Goal: Navigation & Orientation: Find specific page/section

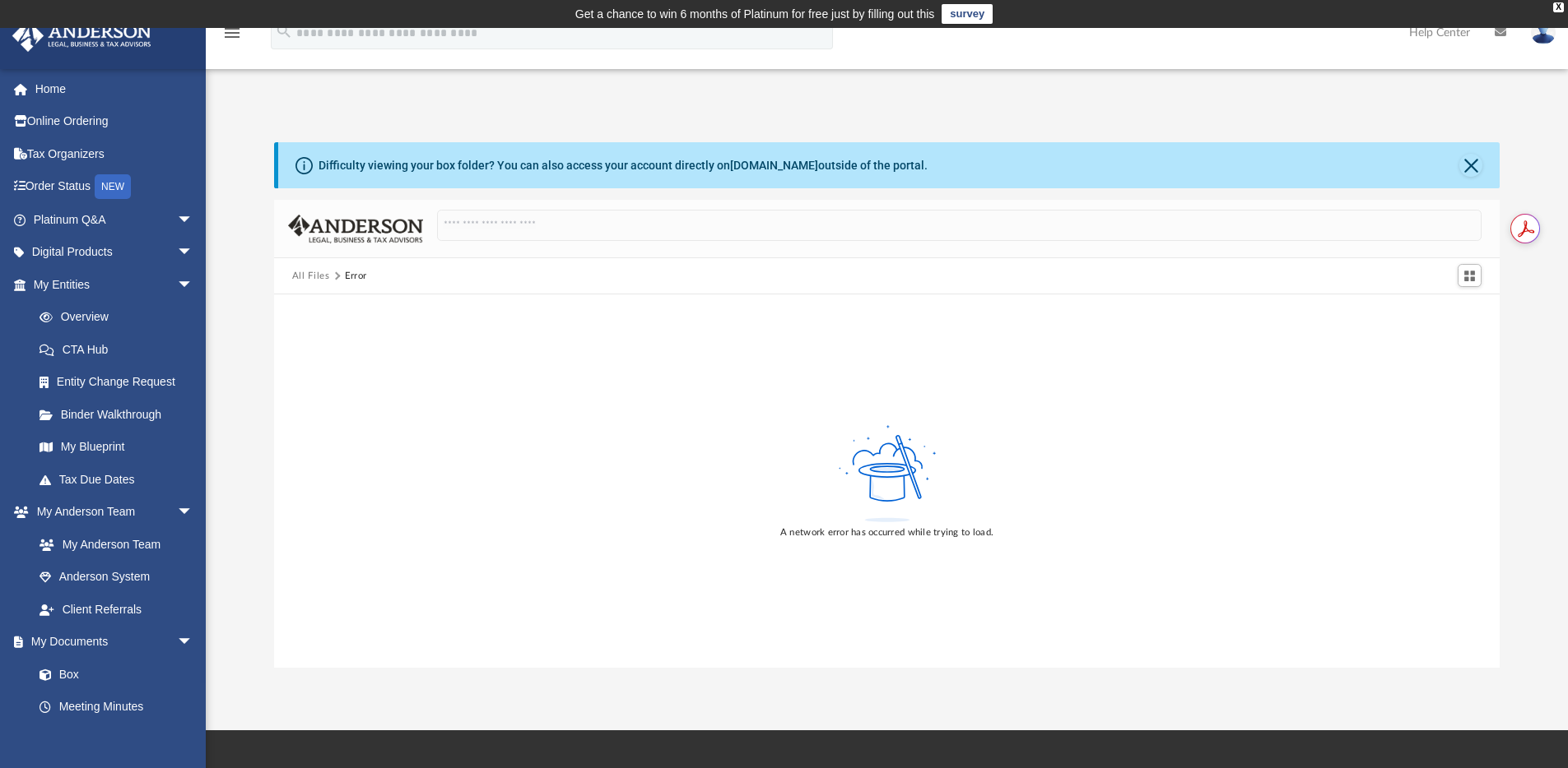
click at [523, 403] on div "A network error has occurred while trying to load." at bounding box center [887, 481] width 1226 height 374
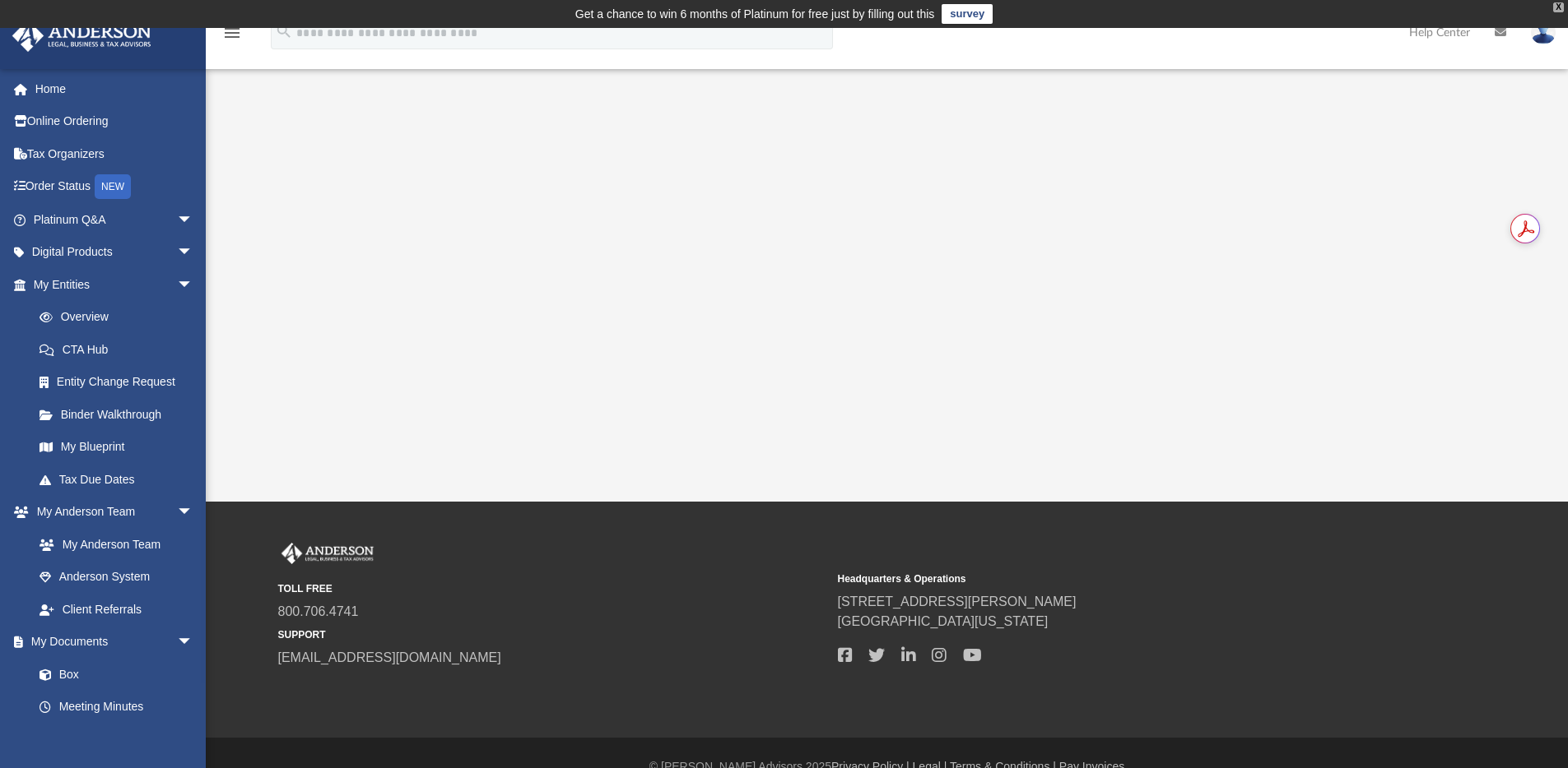
click at [1554, 9] on div "X" at bounding box center [1557, 8] width 11 height 10
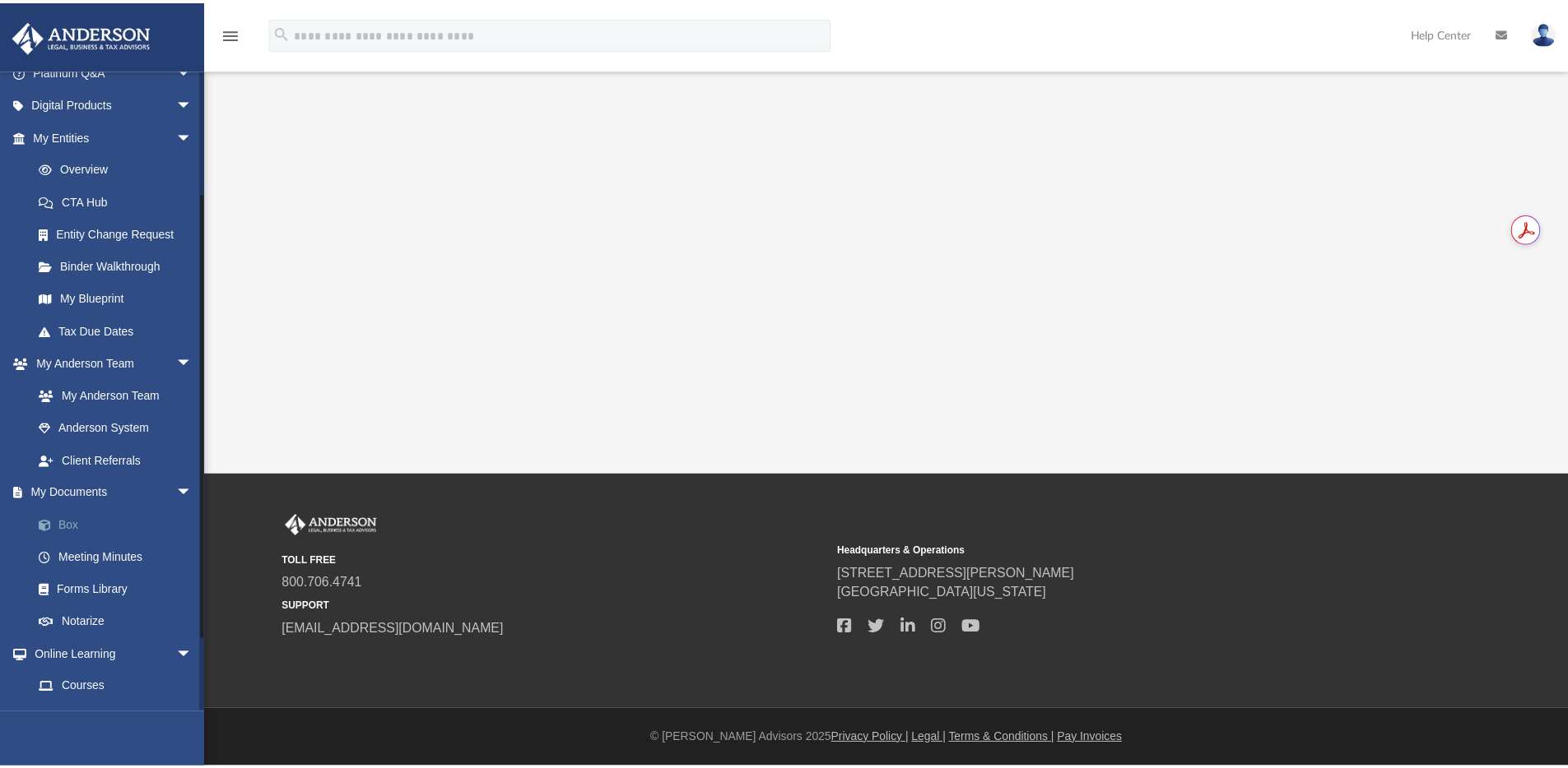
scroll to position [173, 0]
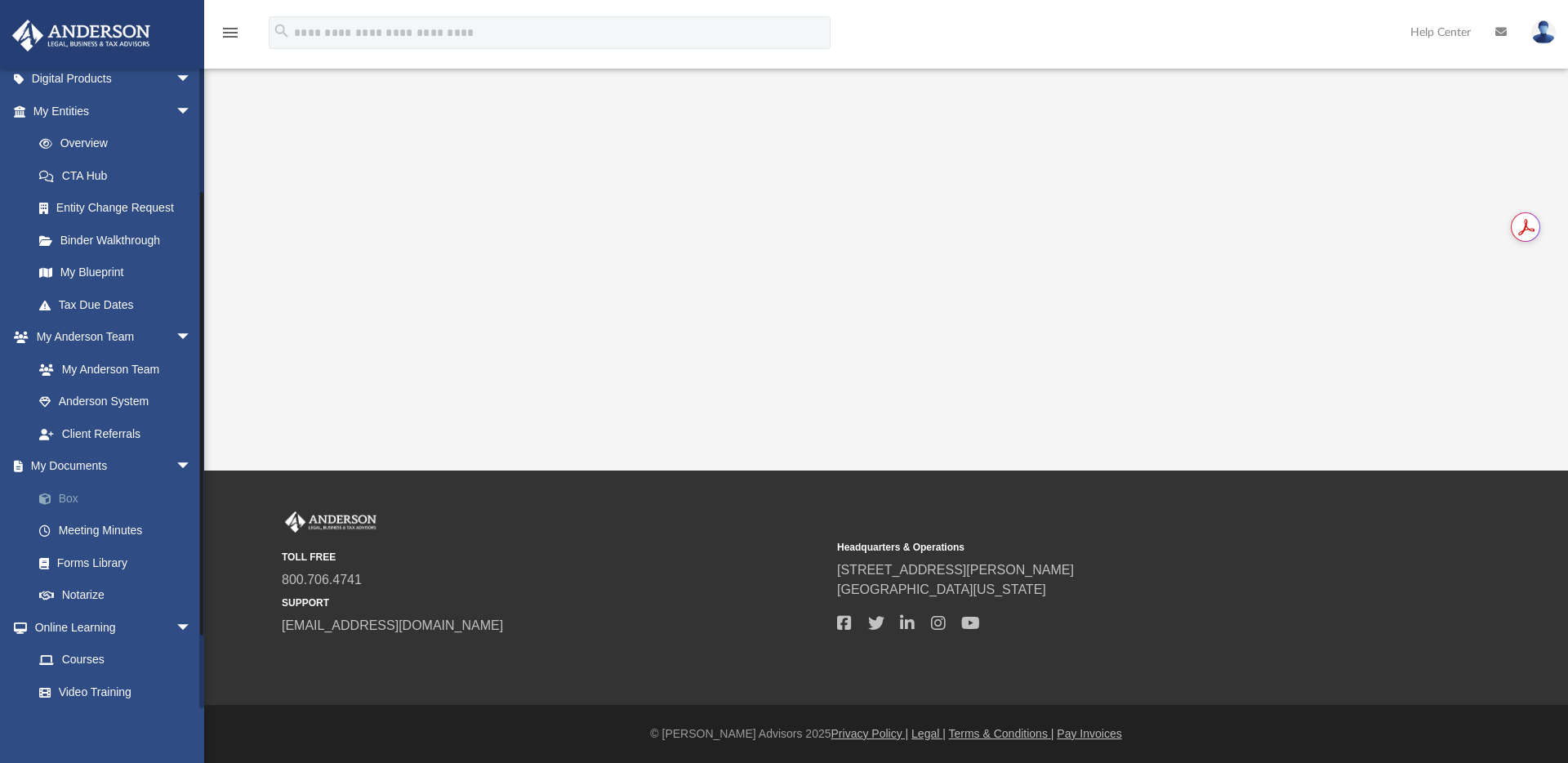
click at [70, 500] on link "Box" at bounding box center [120, 498] width 194 height 32
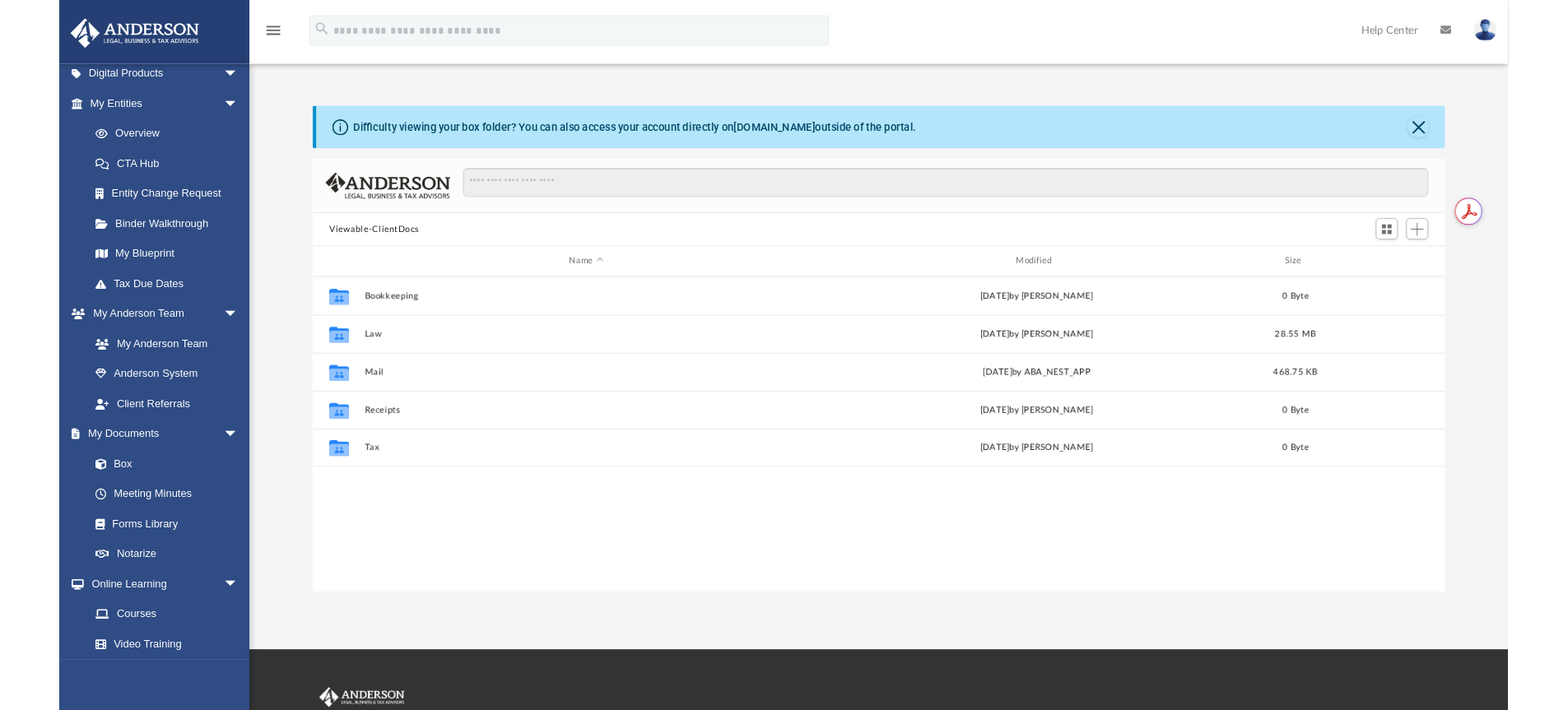
scroll to position [362, 1213]
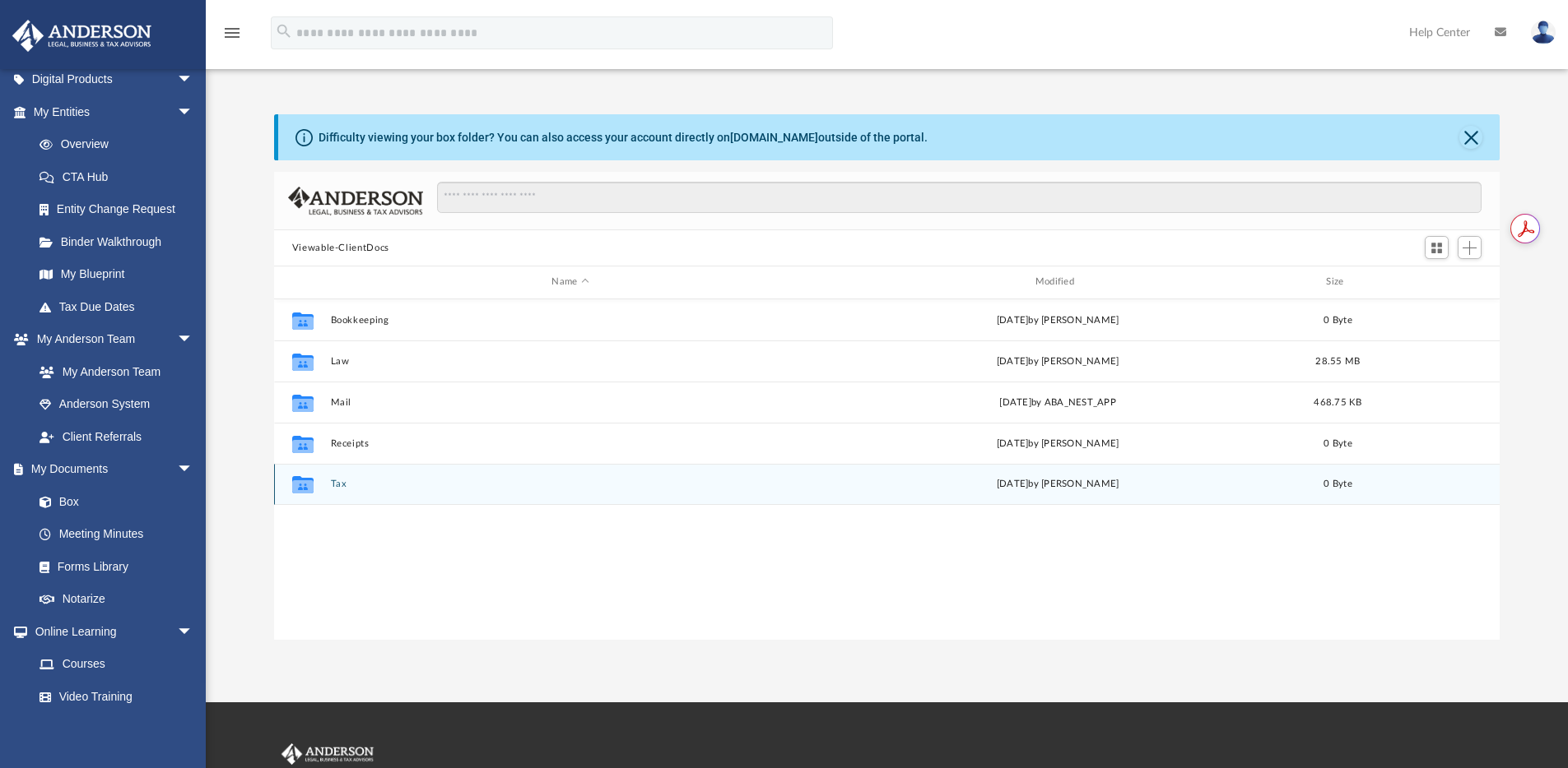
click at [339, 486] on button "Tax" at bounding box center [569, 484] width 479 height 11
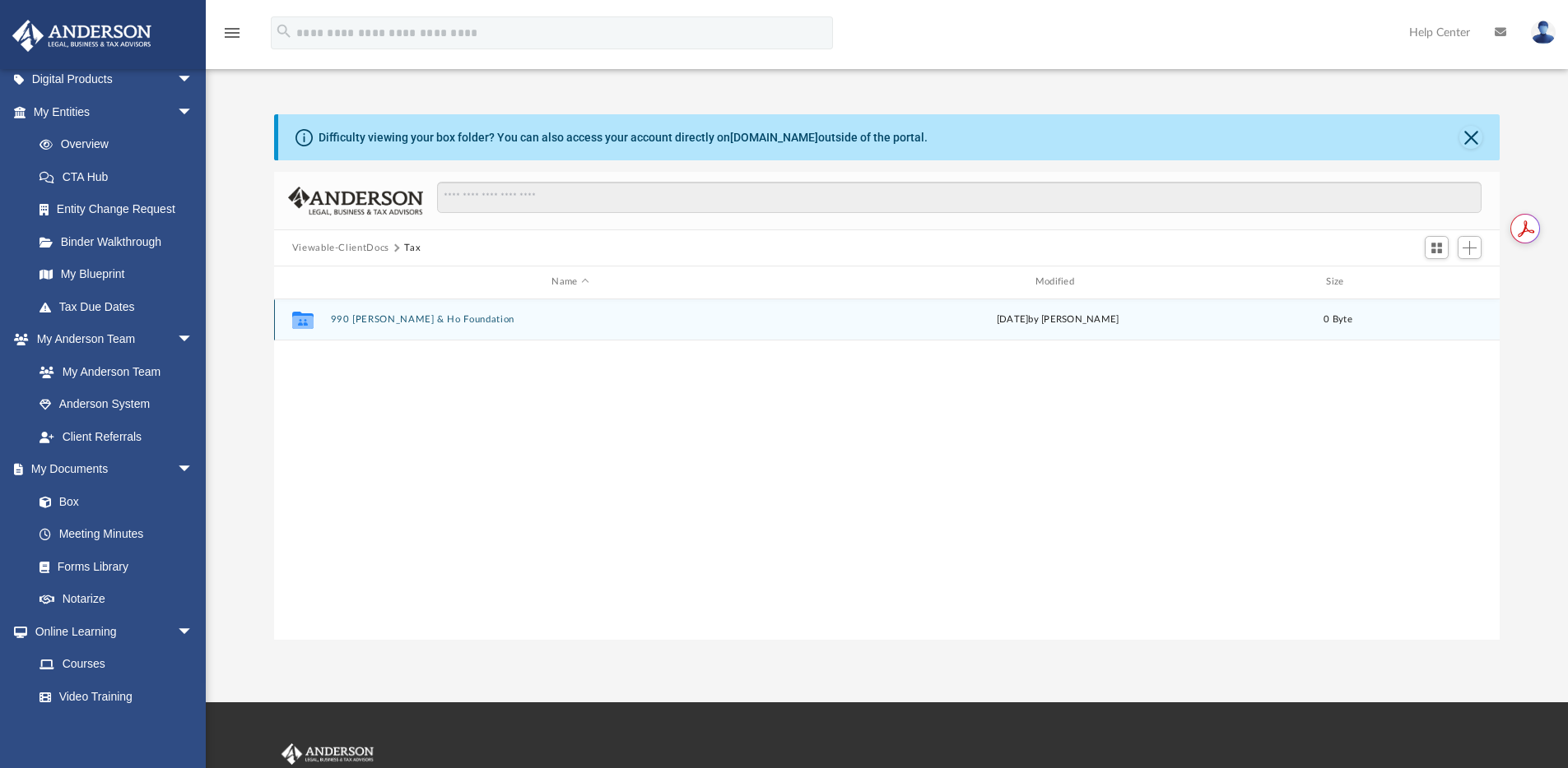
click at [423, 315] on button "990 [PERSON_NAME] & Ho Foundation" at bounding box center [569, 319] width 479 height 11
